Goal: Task Accomplishment & Management: Manage account settings

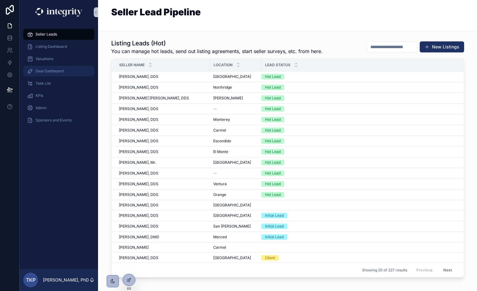
click at [51, 71] on span "Deal Dashboard" at bounding box center [50, 71] width 28 height 5
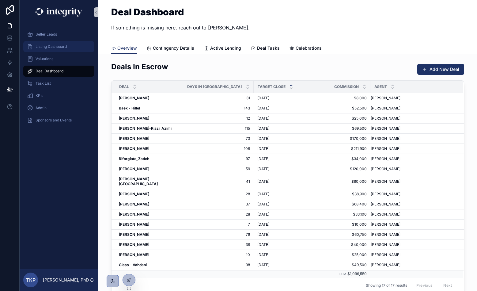
click at [45, 45] on span "Listing Dashboard" at bounding box center [51, 46] width 31 height 5
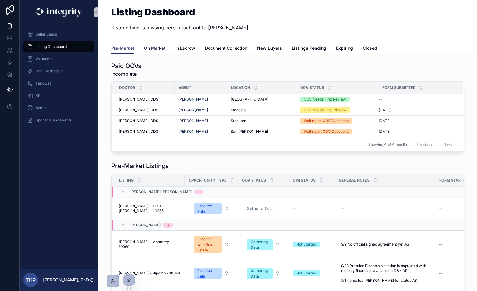
click at [156, 48] on span "On Market" at bounding box center [154, 48] width 21 height 6
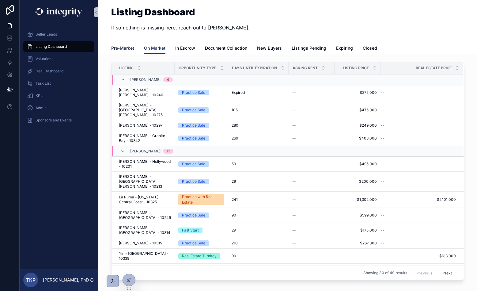
click at [125, 50] on span "Pre-Market" at bounding box center [122, 48] width 23 height 6
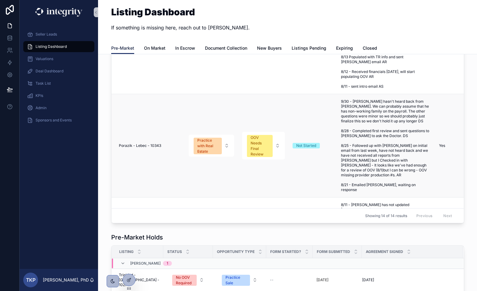
scroll to position [273, 0]
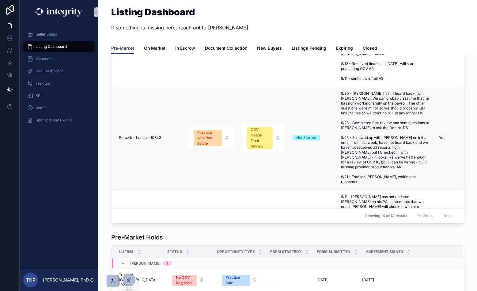
click at [139, 135] on span "Porazik - Lebec - 10343" at bounding box center [140, 137] width 42 height 5
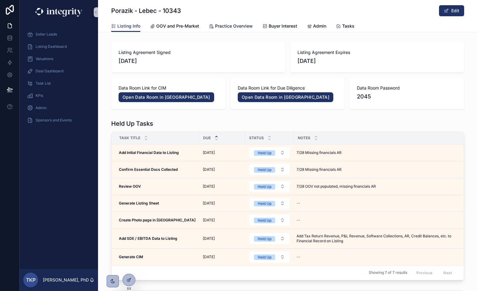
click at [238, 27] on span "Practice Overview" at bounding box center [234, 26] width 38 height 6
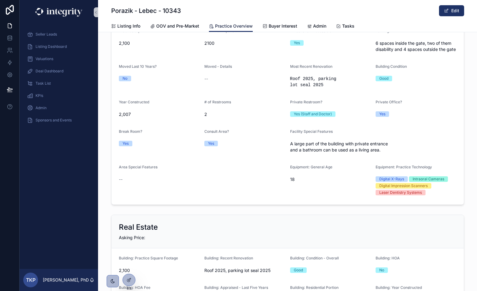
scroll to position [607, 0]
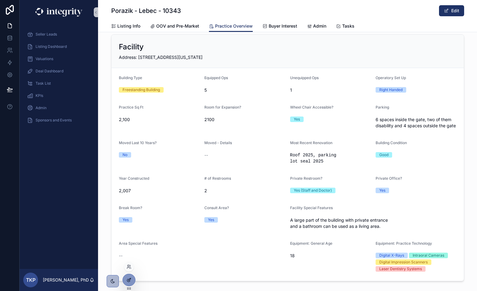
click at [130, 278] on icon at bounding box center [130, 278] width 1 height 1
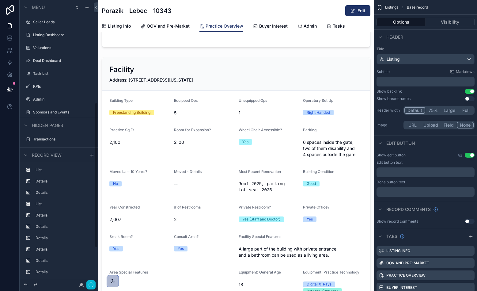
scroll to position [199, 0]
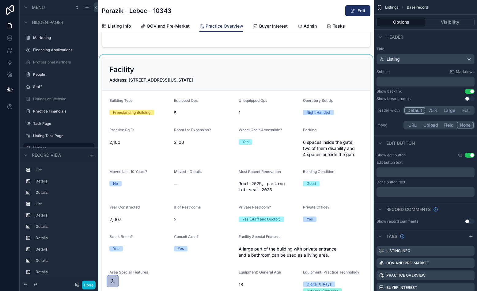
click at [309, 133] on div "scrollable content" at bounding box center [236, 186] width 276 height 264
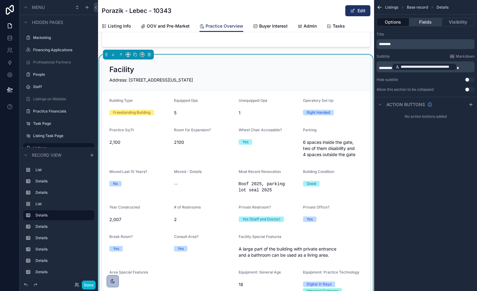
click at [430, 22] on button "Fields" at bounding box center [425, 22] width 32 height 9
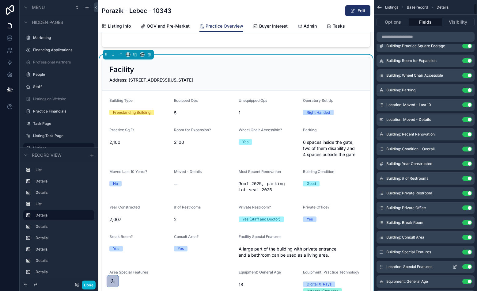
scroll to position [85, 0]
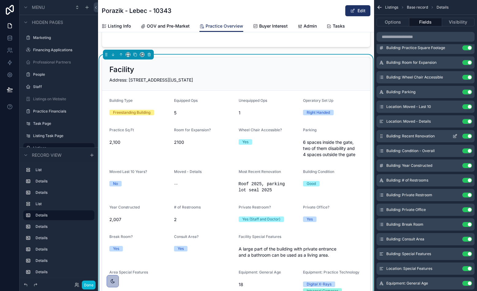
click at [454, 135] on icon "scrollable content" at bounding box center [454, 135] width 5 height 5
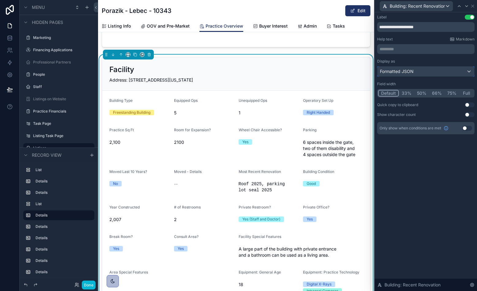
click at [435, 70] on div "Formatted JSON" at bounding box center [425, 71] width 97 height 10
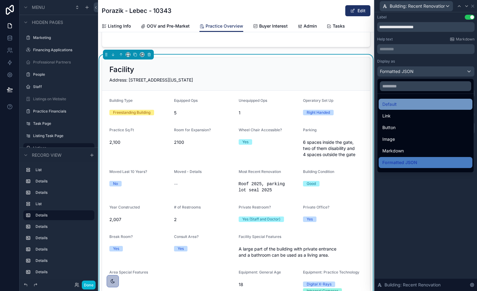
click at [432, 104] on div "Default" at bounding box center [425, 103] width 86 height 7
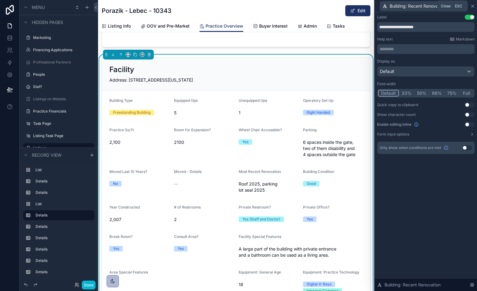
click at [474, 4] on icon at bounding box center [472, 6] width 5 height 5
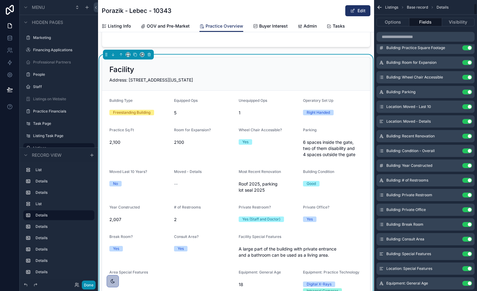
drag, startPoint x: 89, startPoint y: 286, endPoint x: 83, endPoint y: 284, distance: 6.4
click at [90, 286] on button "Done" at bounding box center [89, 284] width 14 height 9
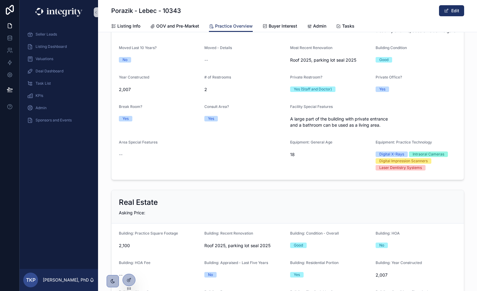
scroll to position [879, 0]
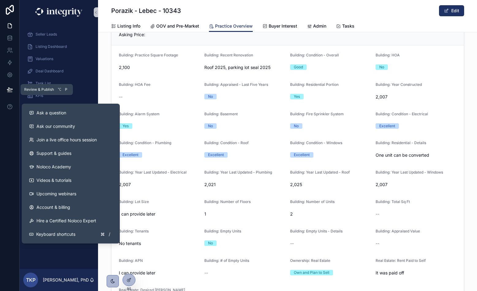
click at [5, 92] on button at bounding box center [9, 89] width 13 height 17
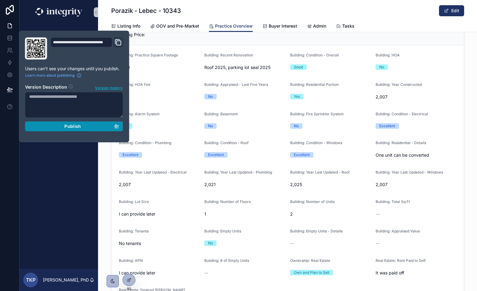
drag, startPoint x: 58, startPoint y: 128, endPoint x: 91, endPoint y: 130, distance: 32.9
click at [59, 128] on div "Publish" at bounding box center [74, 126] width 90 height 6
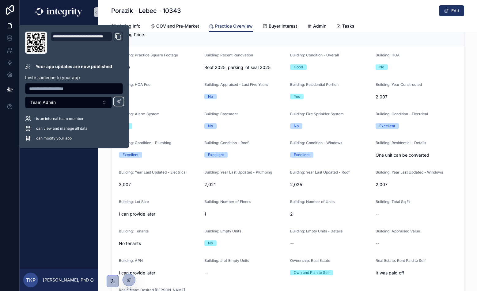
click at [244, 150] on div "Building: Condition - Roof Excellent" at bounding box center [244, 150] width 81 height 20
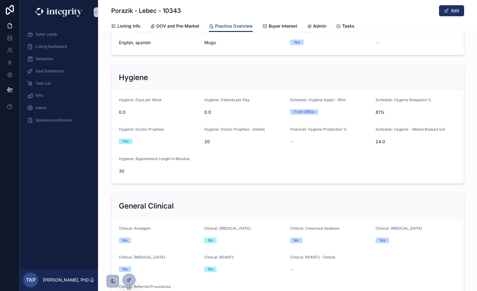
scroll to position [1565, 0]
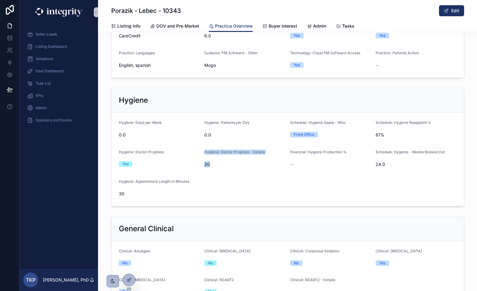
drag, startPoint x: 212, startPoint y: 165, endPoint x: 171, endPoint y: 161, distance: 40.6
click at [171, 161] on form "Hygiene: Days per Week 0.0 Hygiene: Patients per Day 0.0 Schedule: Hygiene Appt…" at bounding box center [287, 159] width 352 height 93
click at [171, 161] on div "Yes" at bounding box center [159, 164] width 81 height 6
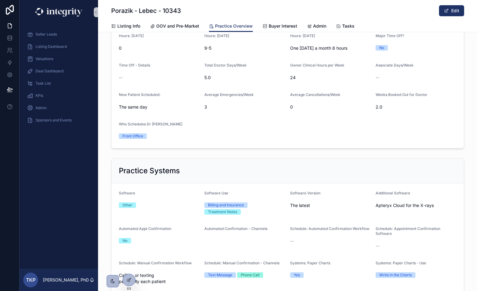
scroll to position [1166, 0]
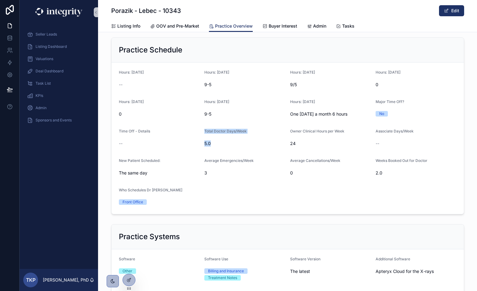
drag, startPoint x: 218, startPoint y: 149, endPoint x: 196, endPoint y: 141, distance: 23.7
click at [196, 141] on form "Hours: [DATE] -- Hours: [DATE] 9-5 Hours: [DATE] Hours: [DATE] 0 Hours: [DATE] …" at bounding box center [287, 137] width 352 height 151
click at [196, 141] on div "--" at bounding box center [159, 143] width 81 height 6
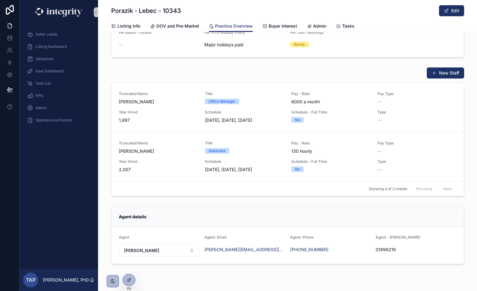
scroll to position [2235, 0]
